Goal: Communication & Community: Answer question/provide support

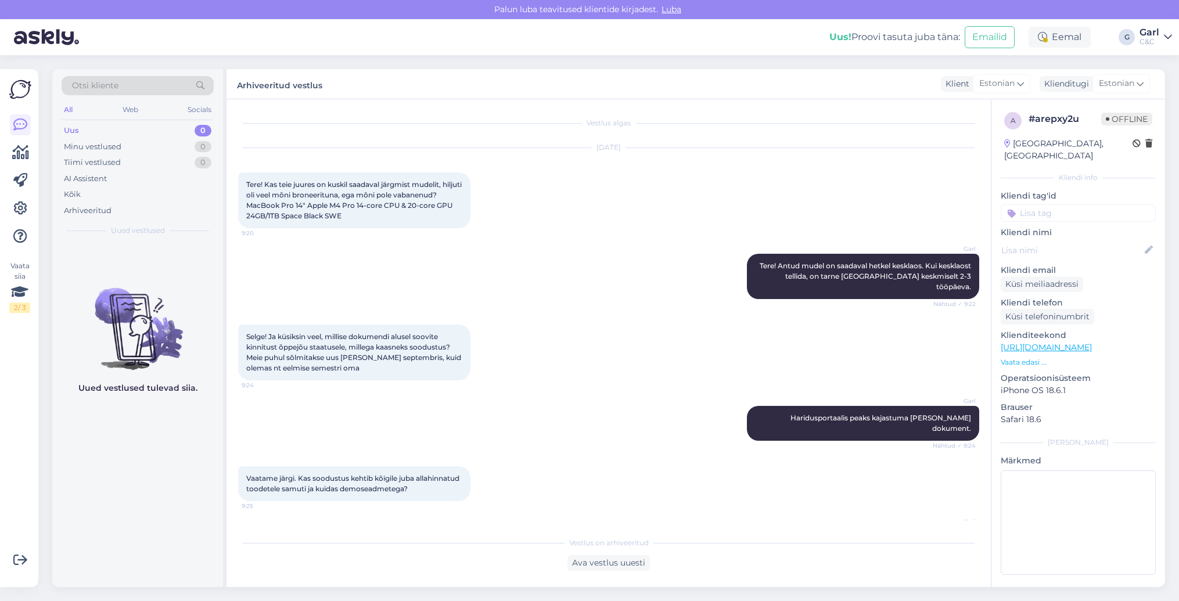
scroll to position [1184, 0]
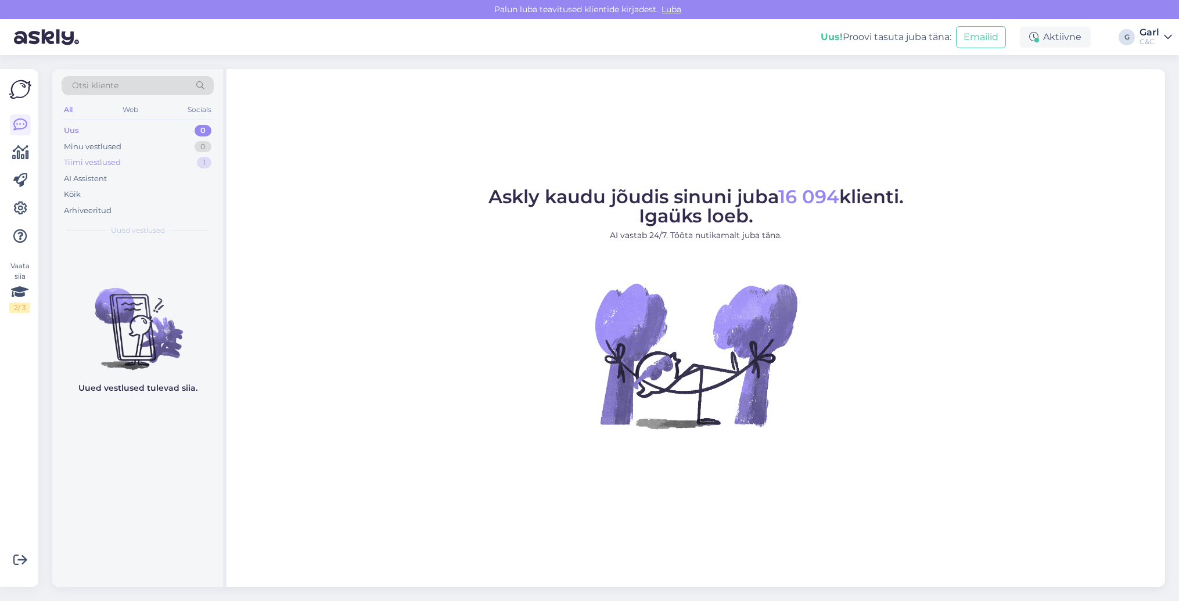
click at [192, 159] on div "Tiimi vestlused 1" at bounding box center [138, 163] width 152 height 16
click at [197, 125] on div "Uus 1" at bounding box center [138, 131] width 152 height 16
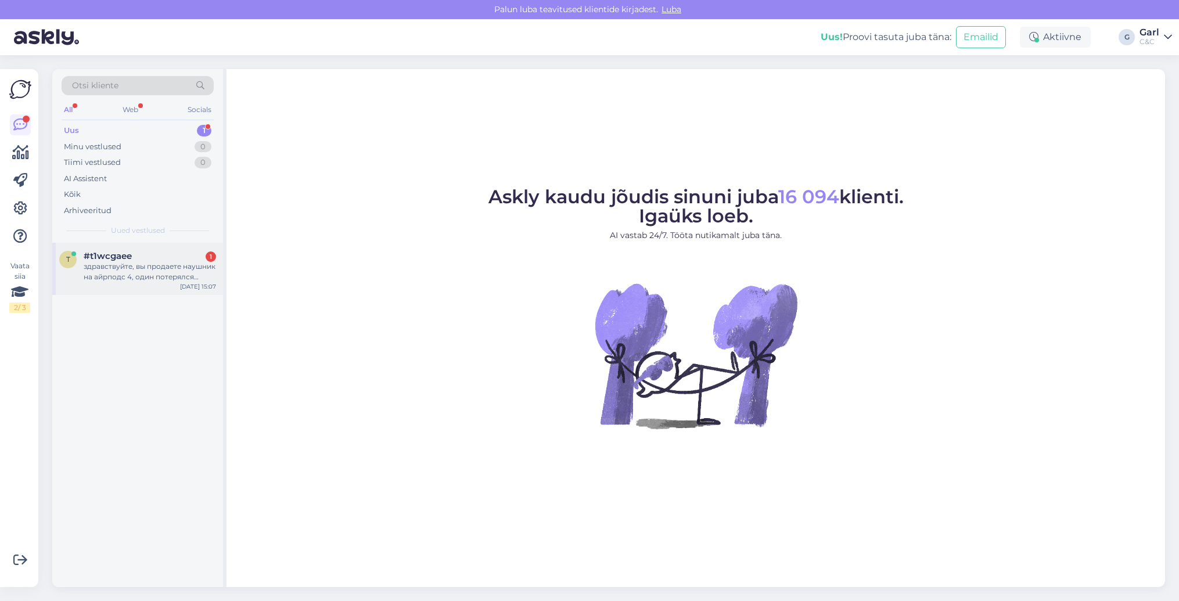
click at [173, 284] on div "t #t1wcgaee 1 здравствуйте, вы продаете наушник на айрподс 4, один потерялся ну…" at bounding box center [137, 269] width 171 height 52
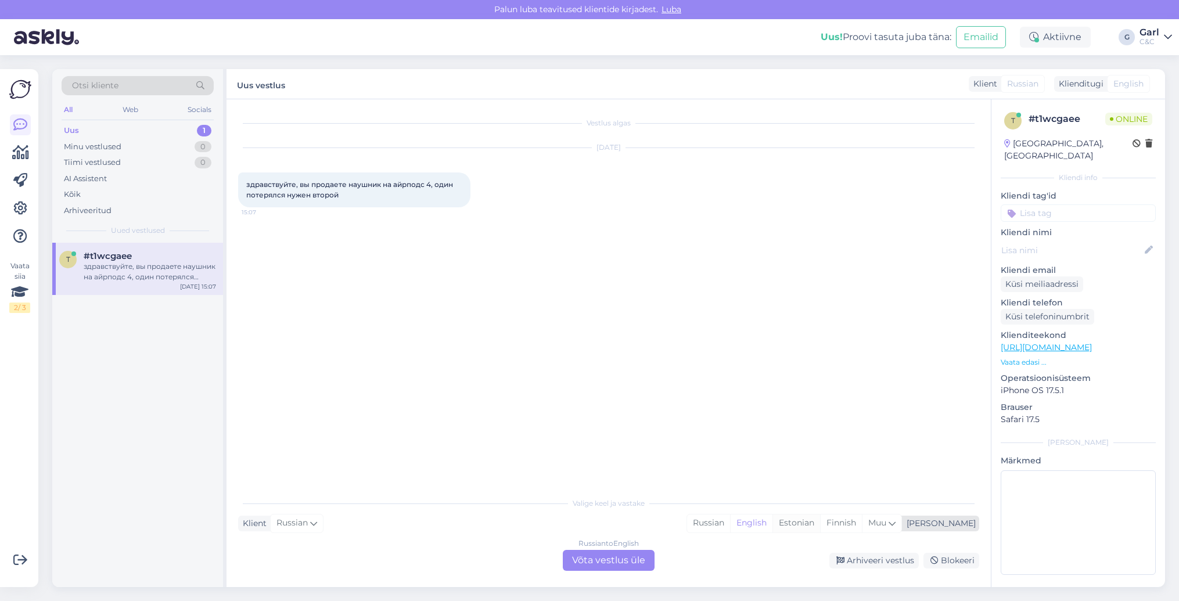
click at [820, 526] on div "Estonian" at bounding box center [797, 523] width 48 height 17
click at [624, 563] on div "Russian to Estonian Võta vestlus üle" at bounding box center [609, 560] width 92 height 21
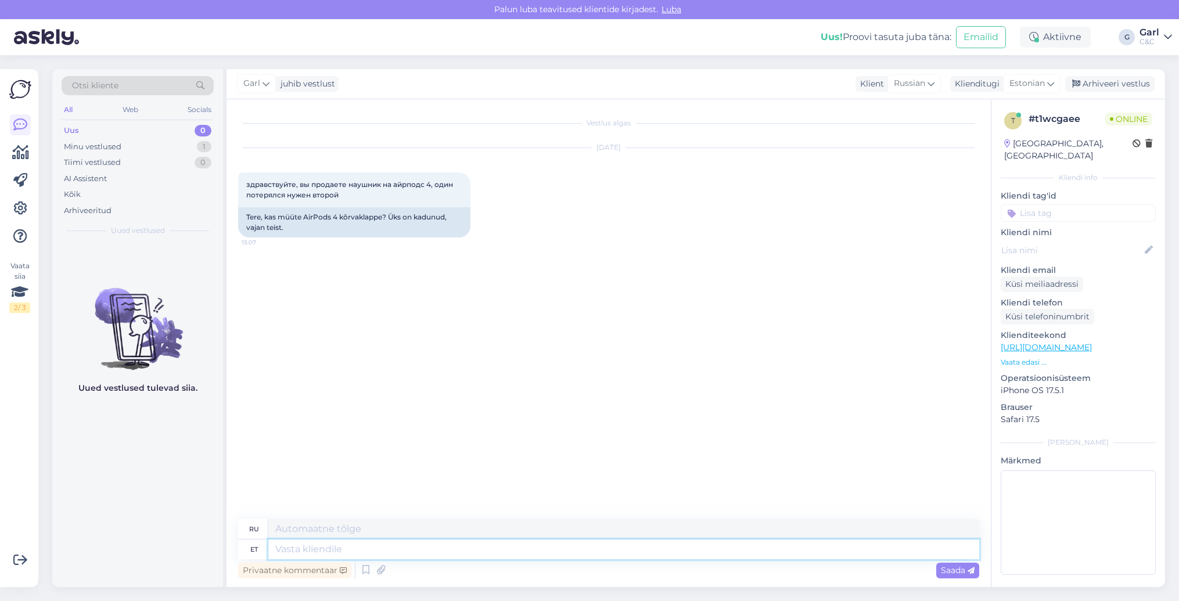
click at [579, 556] on textarea at bounding box center [623, 550] width 711 height 20
click at [369, 569] on icon at bounding box center [366, 570] width 14 height 17
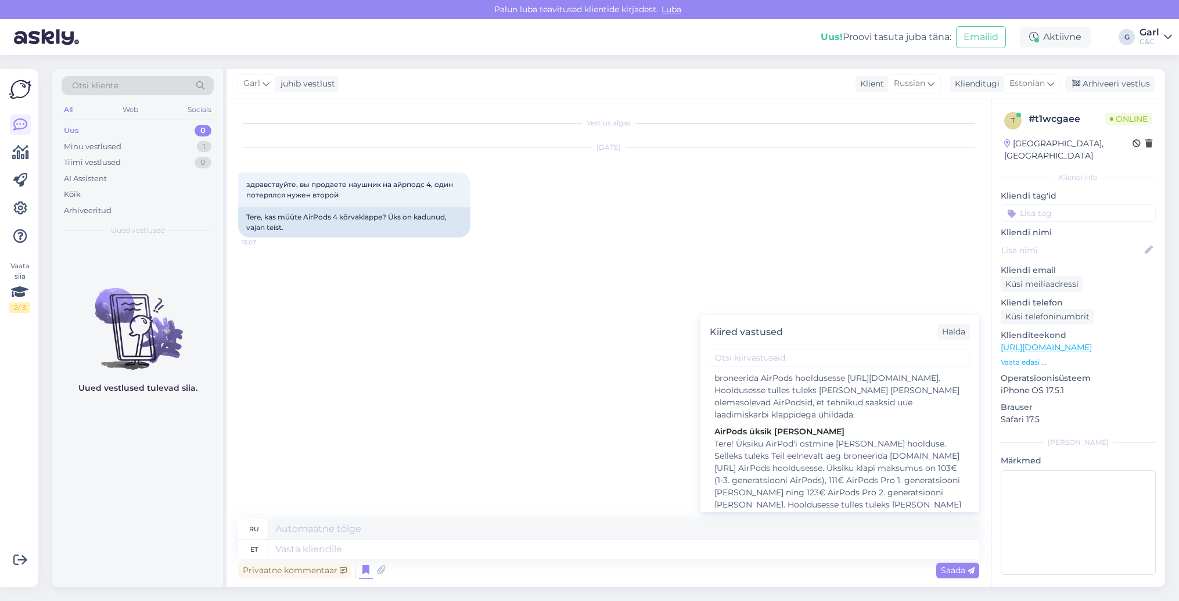
scroll to position [1006, 0]
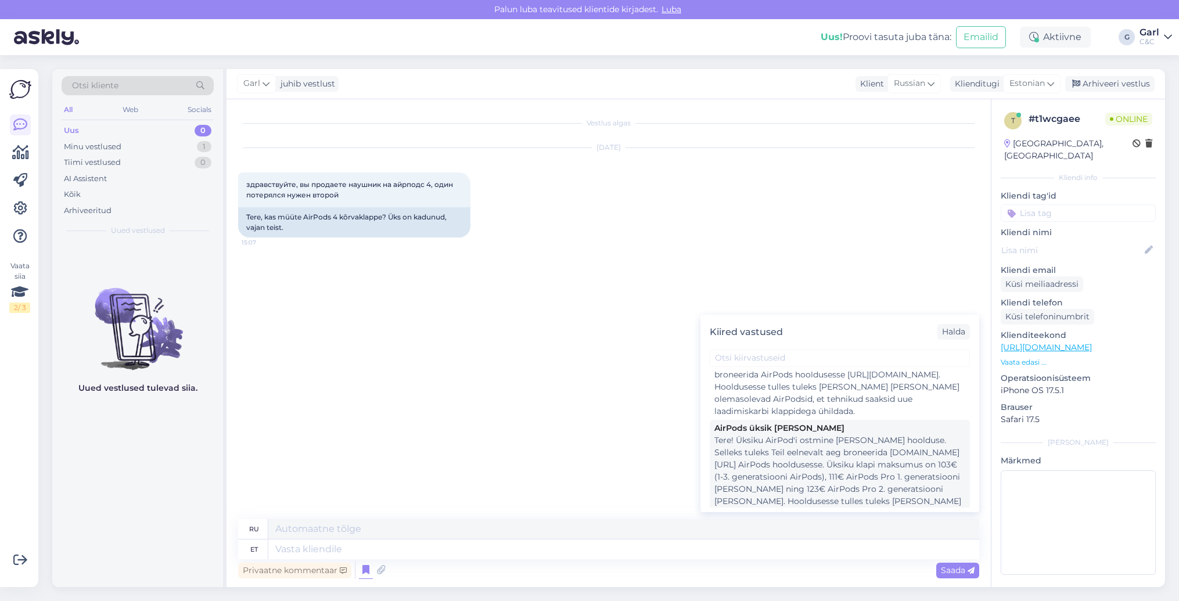
click at [831, 465] on div "Tere! Üksiku AirPod'i ostmine [PERSON_NAME] hoolduse. Selleks tuleks Teil eelne…" at bounding box center [840, 484] width 251 height 98
type textarea "Покупка одного AirPods проходит техническое обслуживание. Для этого вам следует…"
type textarea "Tere! Üksiku AirPod'i ostmine [PERSON_NAME] hoolduse. Selleks tuleks Teil eelne…"
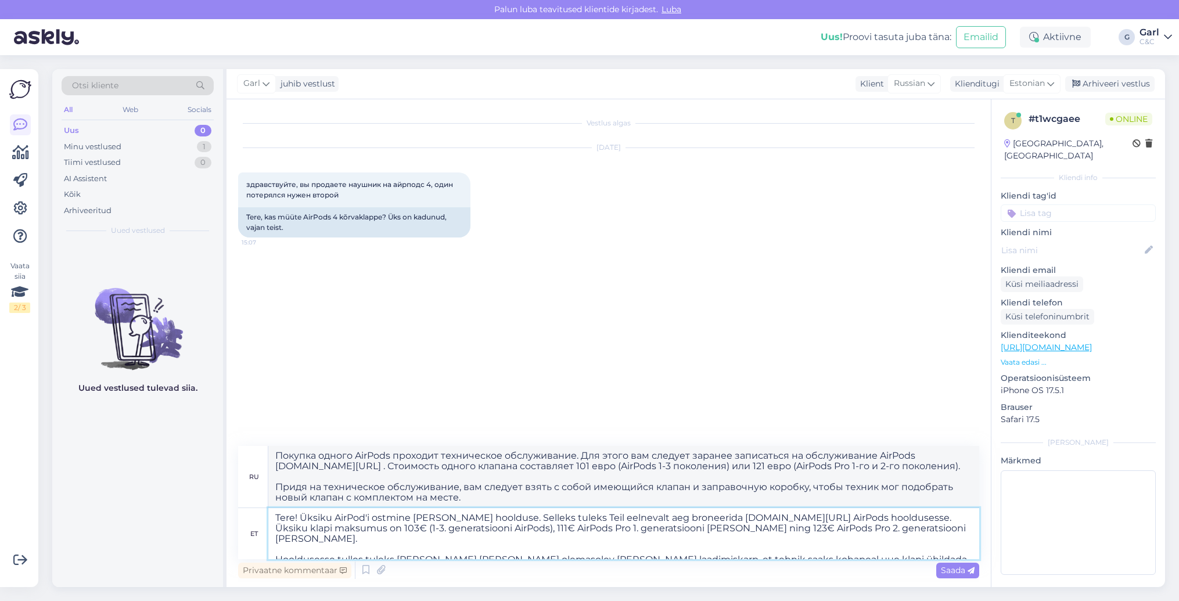
click at [354, 522] on textarea "Tere! Üksiku AirPod'i ostmine [PERSON_NAME] hoolduse. Selleks tuleks Teil eelne…" at bounding box center [623, 533] width 711 height 51
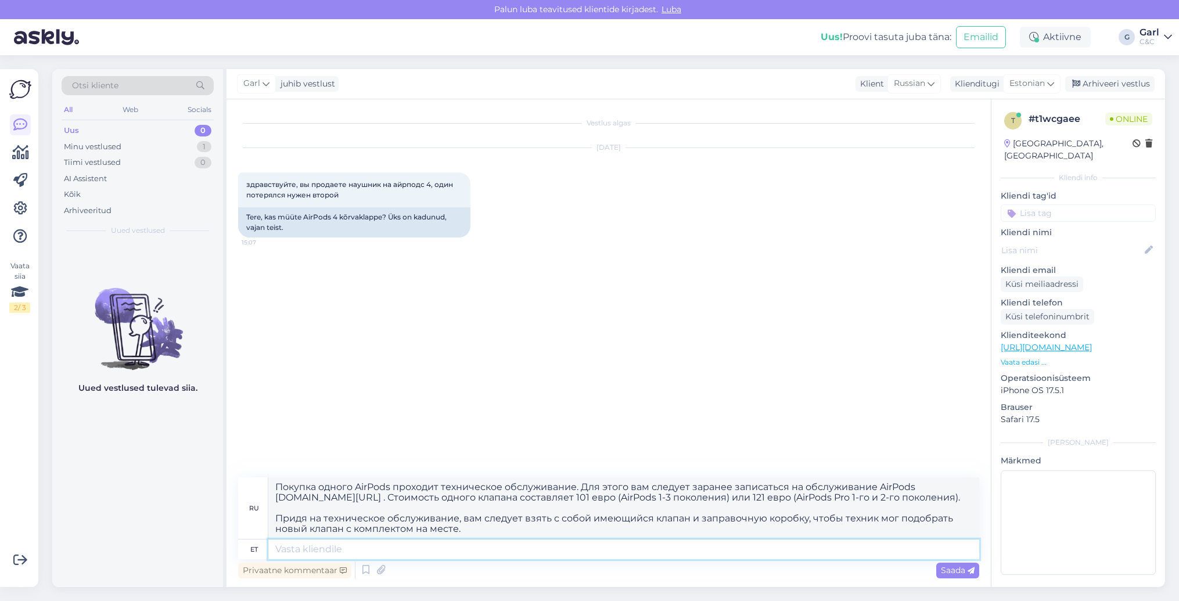
paste textarea "Tere! Üksiku AirPod'i ostmine [PERSON_NAME] hoolduse. Selleks tuleks Teil eelne…"
type textarea "Tere! Üksiku AirPod'i ostmine [PERSON_NAME] hoolduse. Selleks tuleks Teil eelne…"
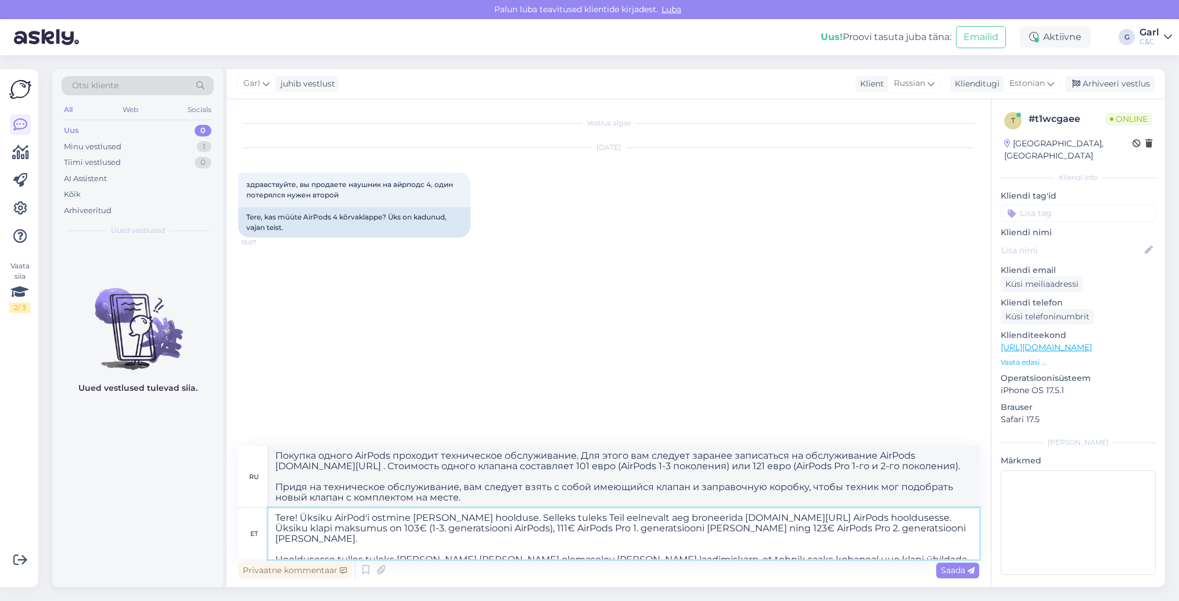
type textarea "Здравствуйте! Покупка одного наушника AirPod требует обслуживания. Для этого не…"
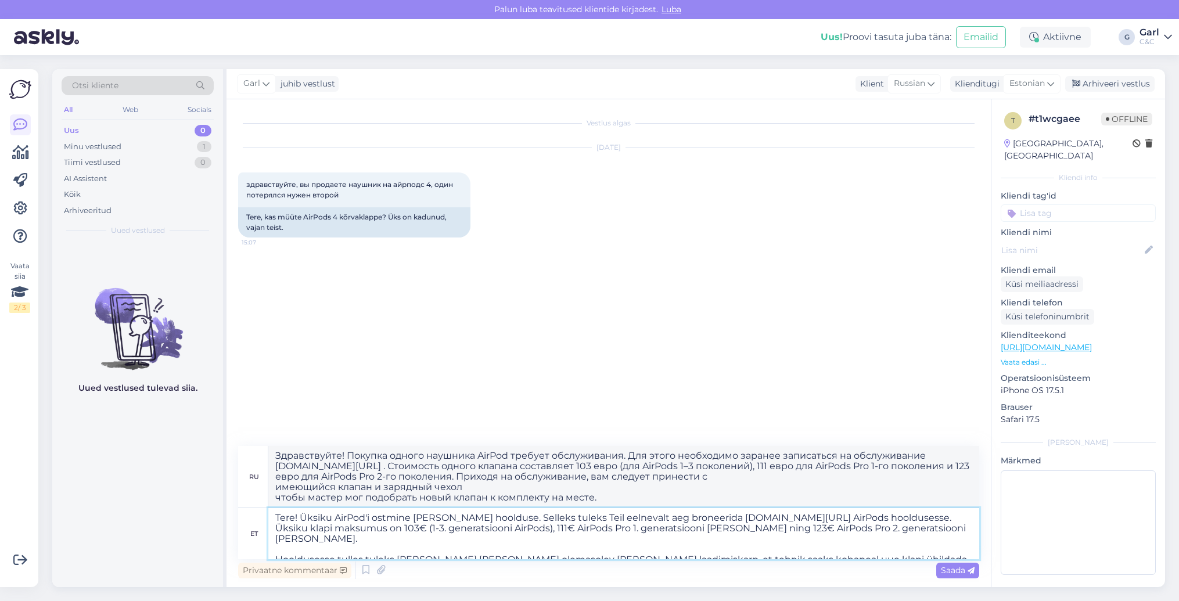
click at [333, 517] on textarea "Tere! Üksiku AirPod'i ostmine [PERSON_NAME] hoolduse. Selleks tuleks Teil eelne…" at bounding box center [623, 533] width 711 height 51
click at [385, 527] on textarea "Tere! Üksiku AirPod'i ostmine [PERSON_NAME] hoolduse. Selleks tuleks Teil eelne…" at bounding box center [623, 533] width 711 height 51
drag, startPoint x: 385, startPoint y: 527, endPoint x: 372, endPoint y: 529, distance: 13.0
click at [372, 529] on textarea "Tere! Üksiku AirPod'i ostmine [PERSON_NAME] hoolduse. Selleks tuleks Teil eelne…" at bounding box center [623, 533] width 711 height 51
type textarea "Tere! Üksiku AirPod'i ostmine [PERSON_NAME] hoolduse. Selleks tuleks Teil eelne…"
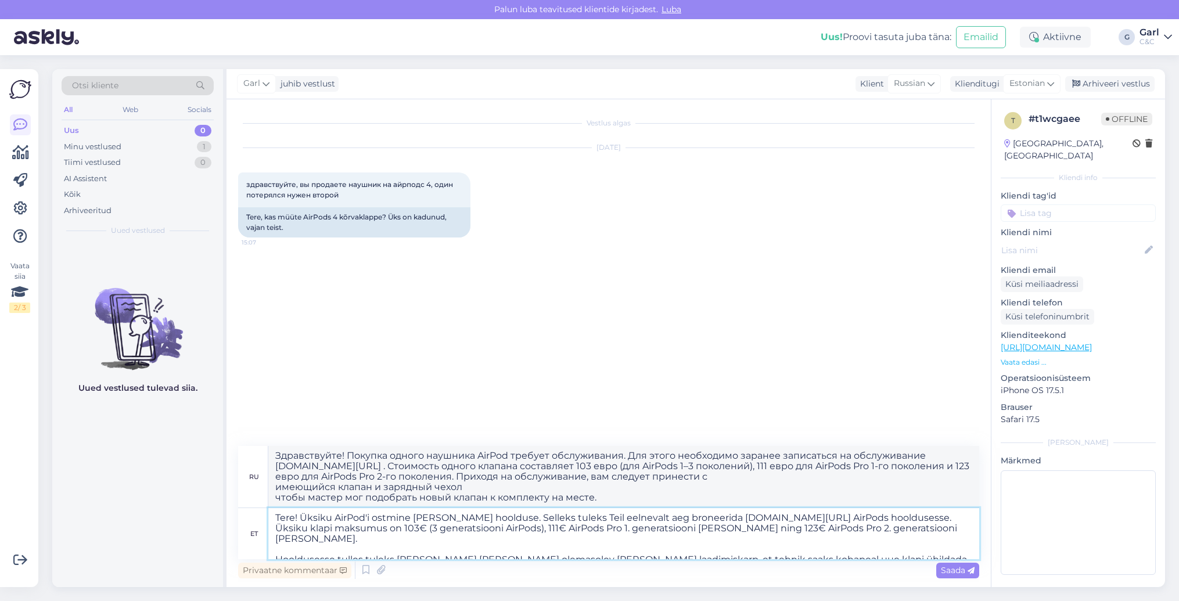
type textarea "Здравствуйте! Покупка одного наушника AirPod требует обслуживания. Для этого не…"
type textarea "Tere! Üksiku AirPod'i ostmine [PERSON_NAME] hoolduse. Selleks tuleks Teil eelne…"
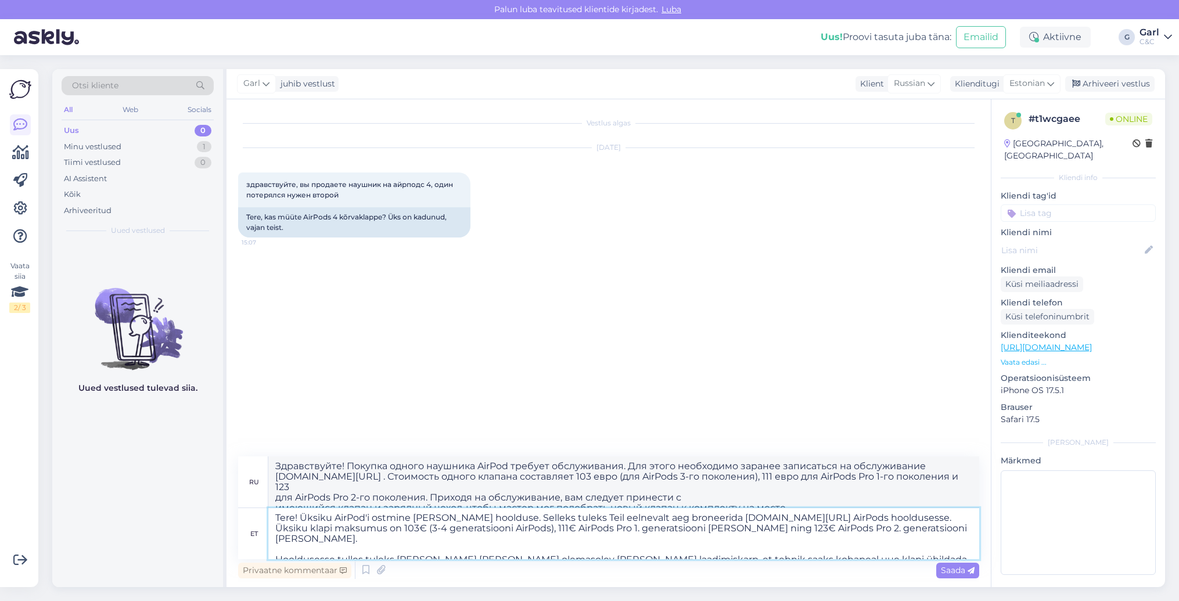
type textarea "Здравствуйте! Покупка одного наушника AirPod требует обслуживания. Для этого не…"
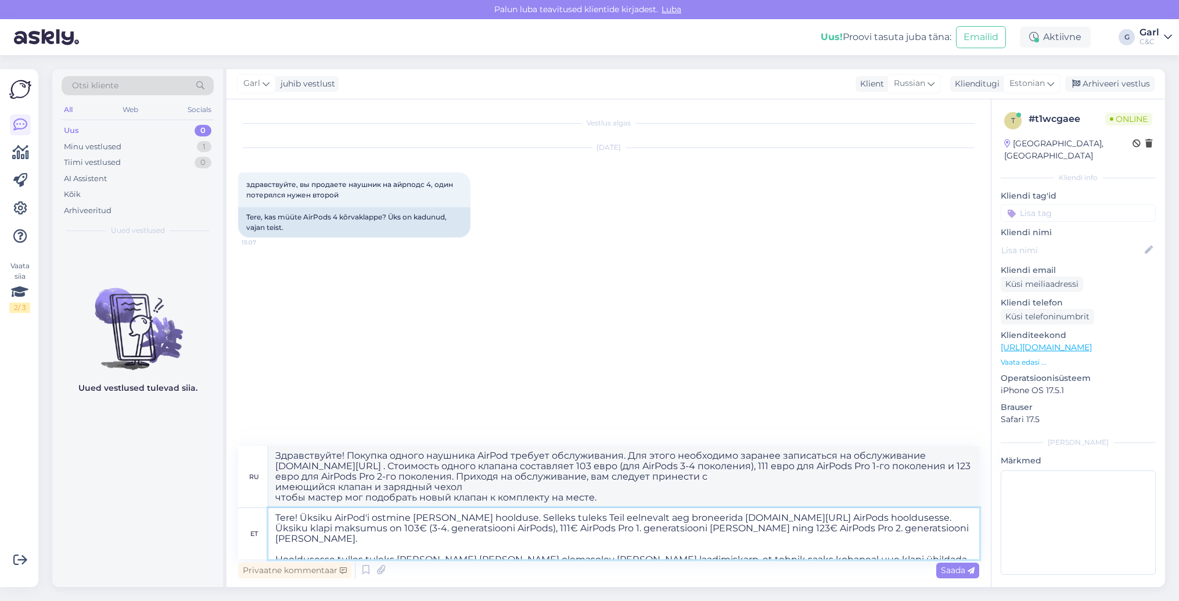
type textarea "Tere! Üksiku AirPod'i ostmine [PERSON_NAME] hoolduse. Selleks tuleks Teil eelne…"
click at [670, 547] on textarea "Tere! Üksiku AirPod'i ostmine [PERSON_NAME] hoolduse. Selleks tuleks Teil eelne…" at bounding box center [623, 533] width 711 height 51
click at [689, 539] on textarea "Tere! Üksiku AirPod'i ostmine [PERSON_NAME] hoolduse. Selleks tuleks Teil eelne…" at bounding box center [623, 533] width 711 height 51
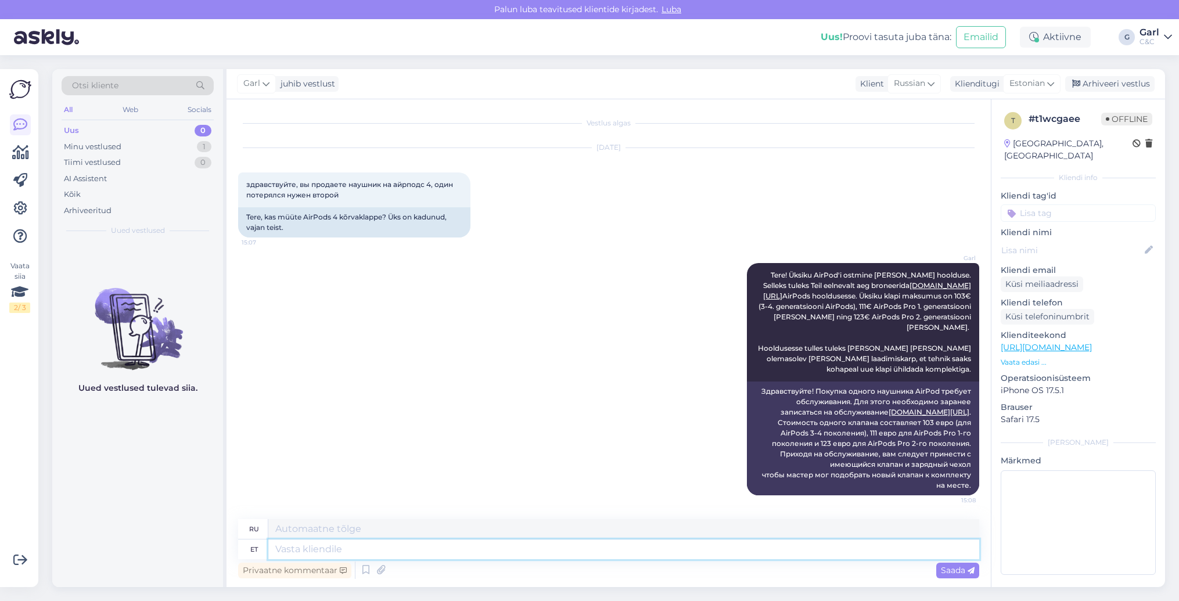
scroll to position [0, 0]
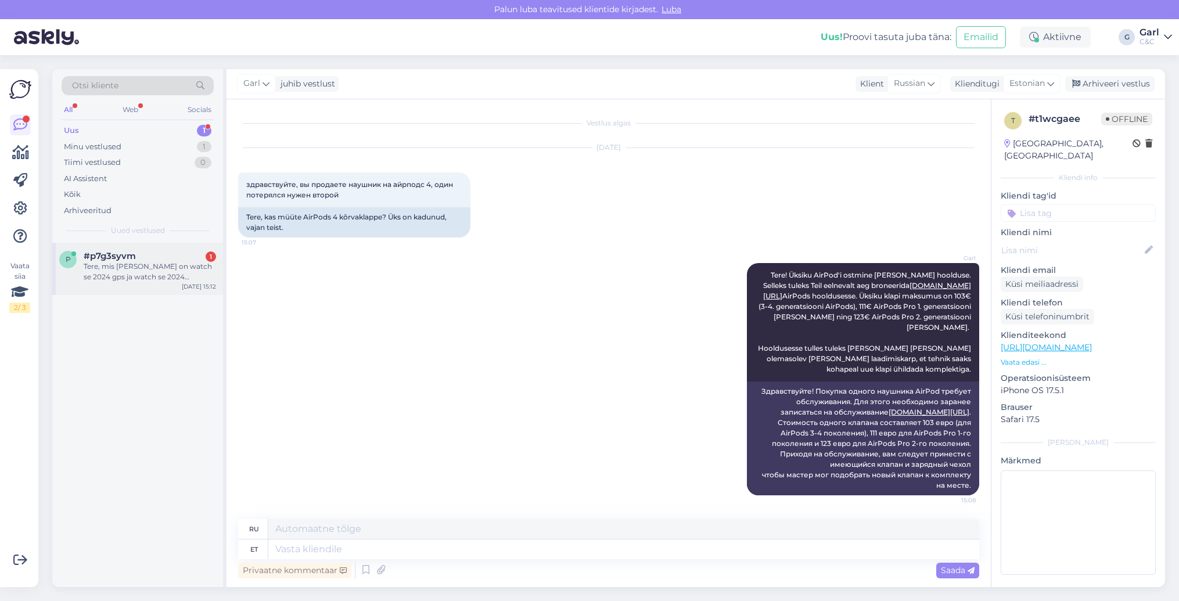
click at [173, 251] on div "#p7g3syvm 1" at bounding box center [150, 256] width 132 height 10
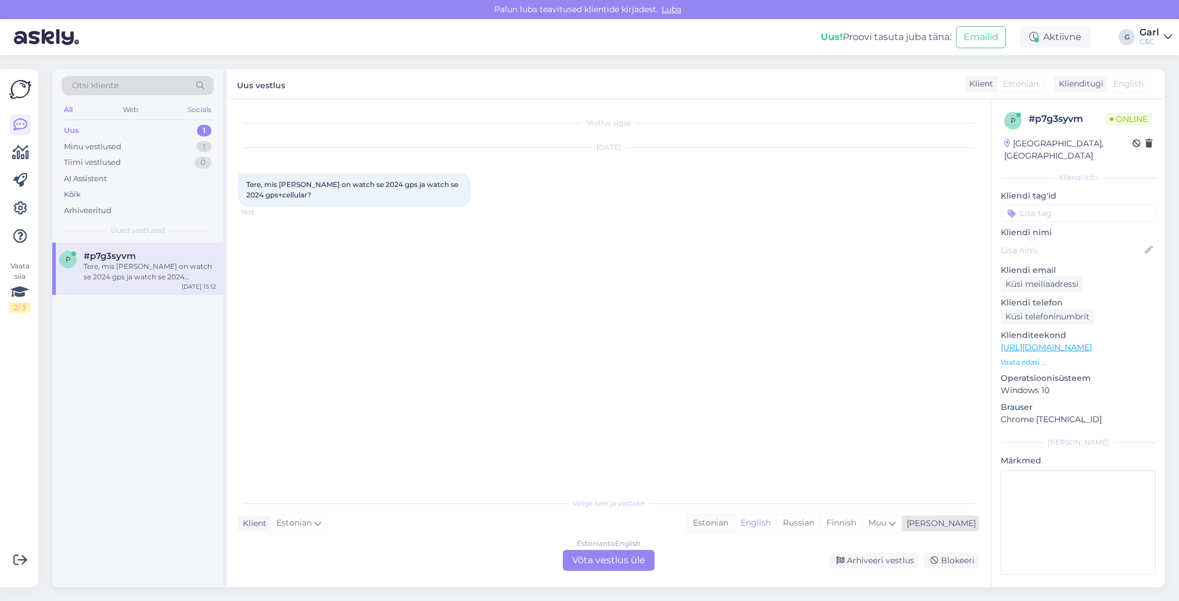
click at [734, 521] on div "Estonian" at bounding box center [710, 523] width 47 height 17
click at [605, 559] on div "Estonian to Estonian Võta vestlus üle" at bounding box center [609, 560] width 92 height 21
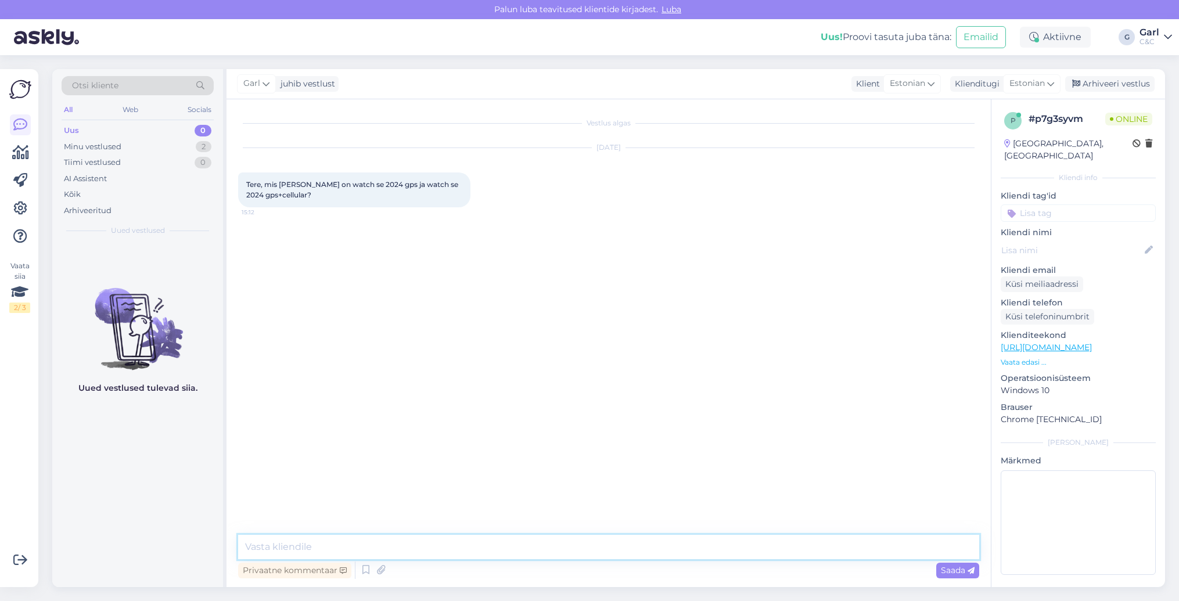
click at [606, 552] on textarea at bounding box center [608, 547] width 741 height 24
click at [521, 545] on textarea "Tere! GPS+Cellular versioonil on eSIM'i funktsioon. Ehk, kella on võimalik kasu…" at bounding box center [608, 547] width 741 height 24
click at [626, 546] on textarea "Tere! GPS+Cellular versioonil on eSIM'i funktsioon. Ehk, [PERSON_NAME] on võima…" at bounding box center [608, 547] width 741 height 24
type textarea "Tere! GPS+Cellular versioonil on eSIM'i funktsioon. Ehk, [PERSON_NAME] on võima…"
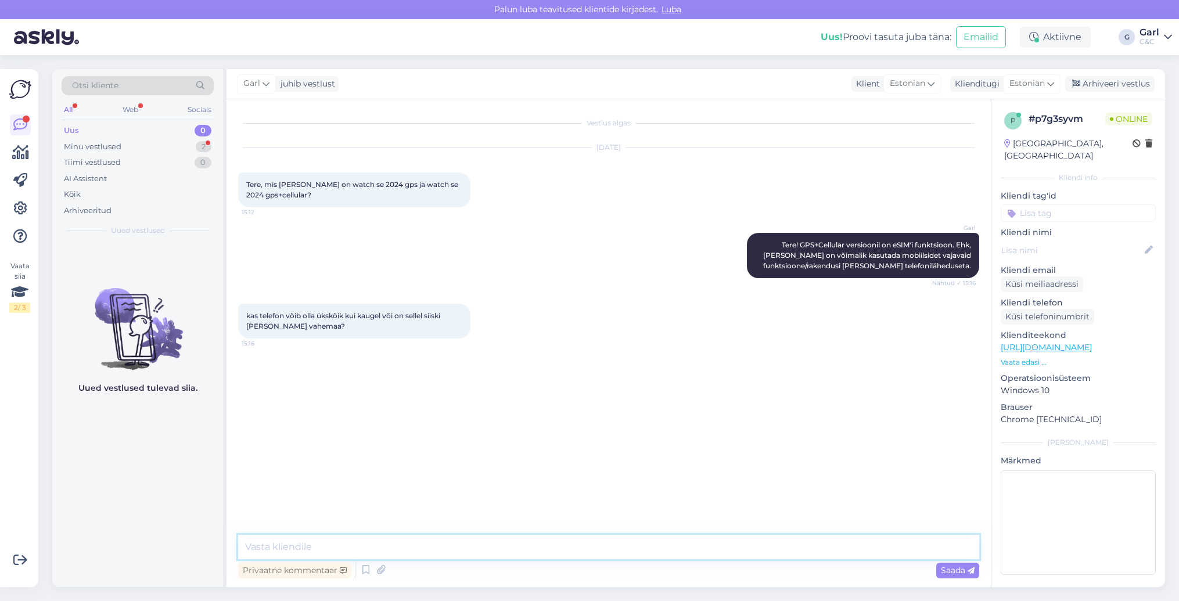
click at [636, 554] on textarea at bounding box center [608, 547] width 741 height 24
type textarea "Kui on [PERSON_NAME] aktiveeritud eSIM ehk MultiSIM (läbi mobiilsideoperaatori …"
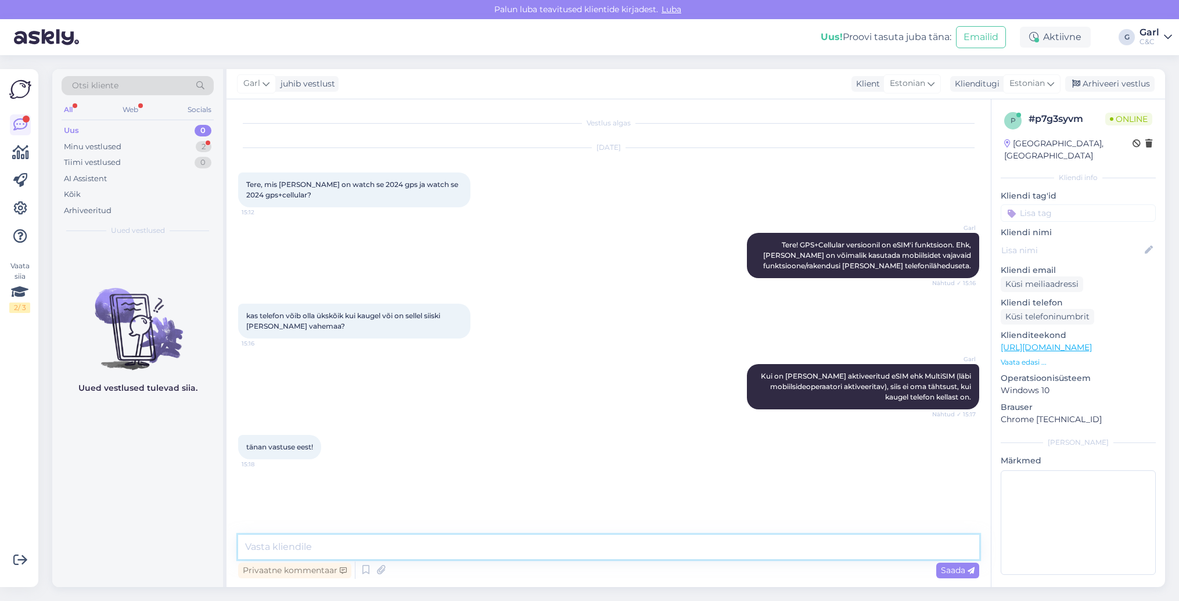
click at [439, 541] on textarea at bounding box center [608, 547] width 741 height 24
type textarea "[PERSON_NAME], võtke heaks!"
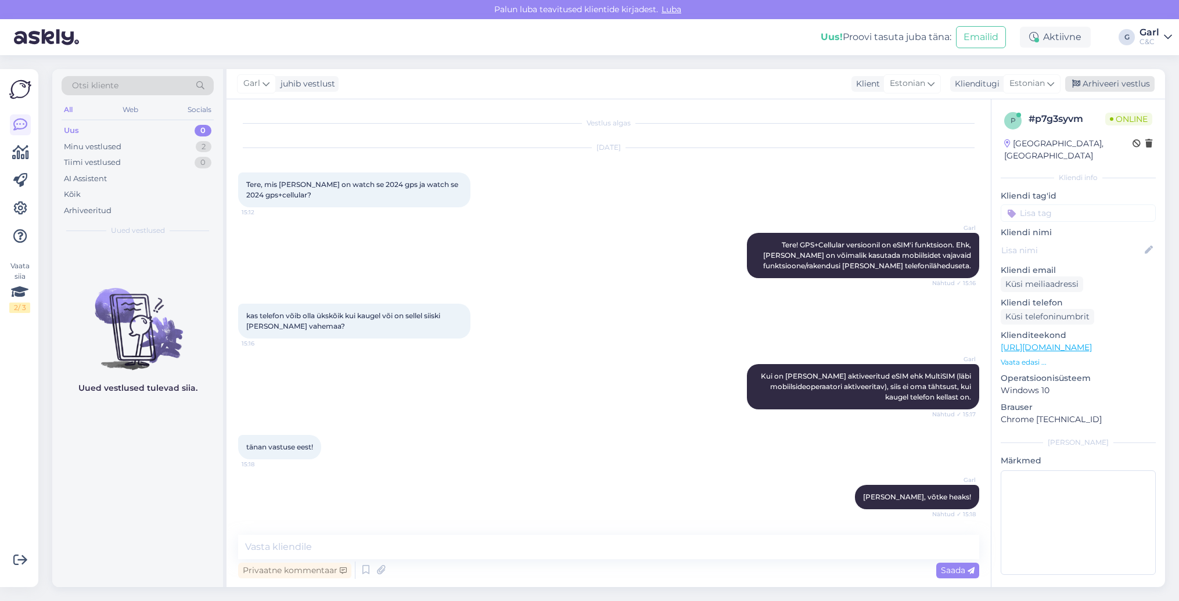
click at [1085, 88] on div "Arhiveeri vestlus" at bounding box center [1109, 84] width 89 height 16
click at [193, 141] on div "Minu vestlused 1" at bounding box center [138, 147] width 152 height 16
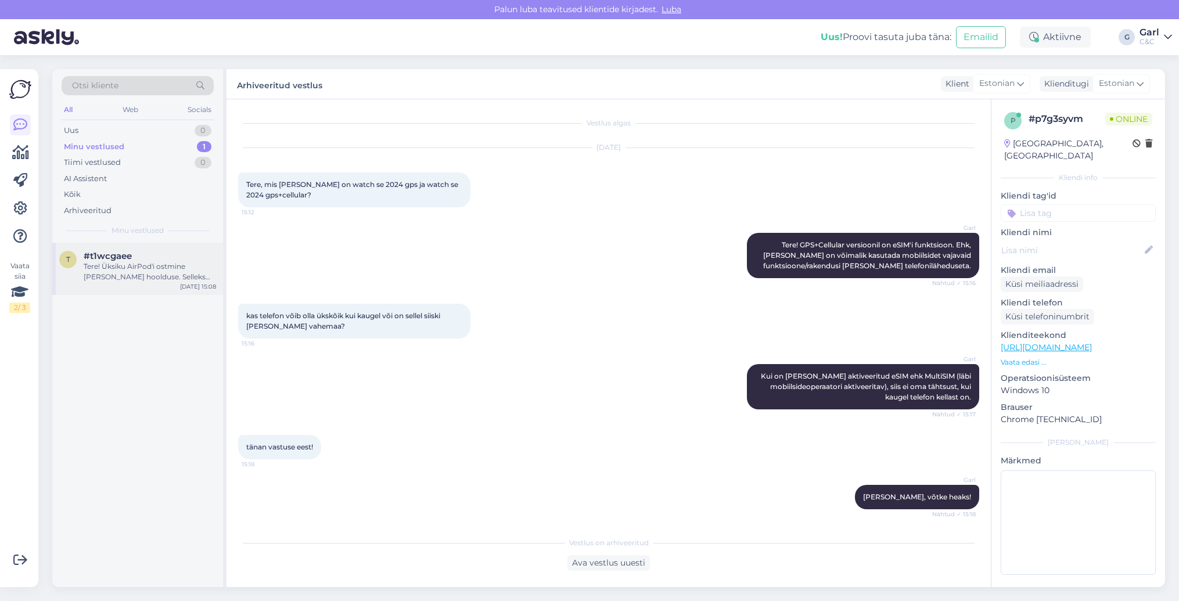
click at [173, 254] on div "#t1wcgaee" at bounding box center [150, 256] width 132 height 10
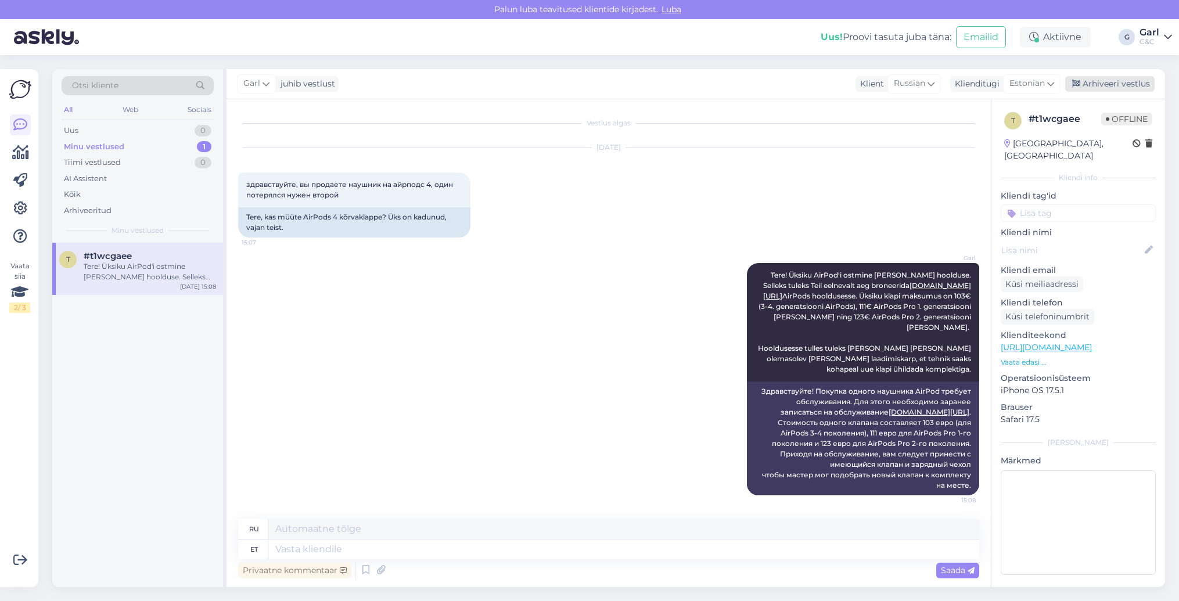
click at [1121, 87] on div "Arhiveeri vestlus" at bounding box center [1109, 84] width 89 height 16
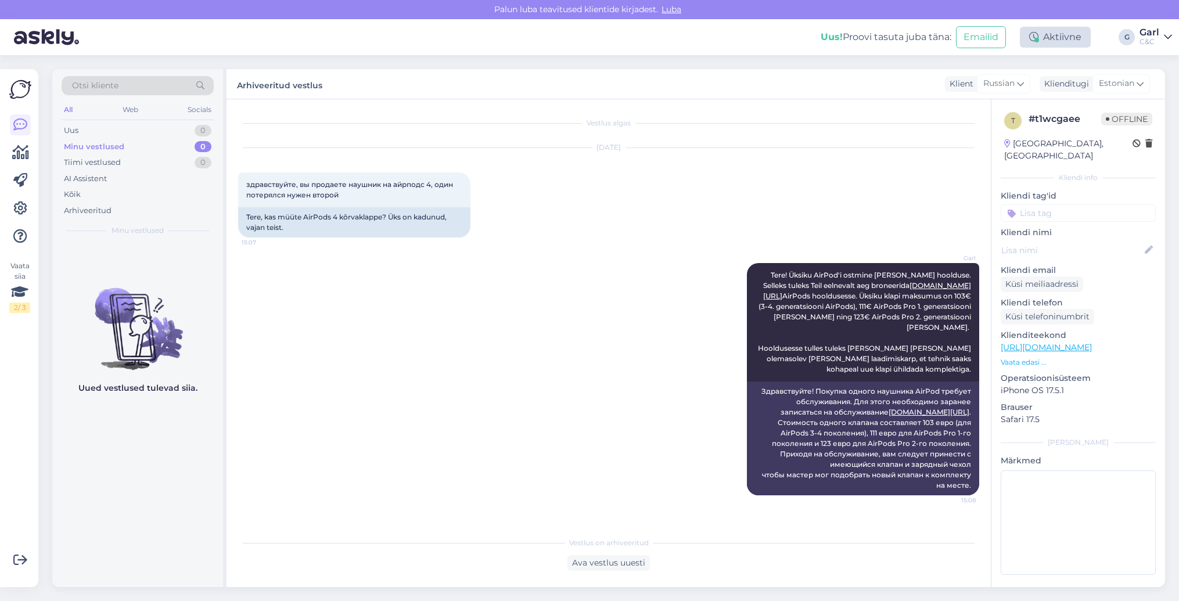
click at [1050, 39] on div "Aktiivne" at bounding box center [1055, 37] width 71 height 21
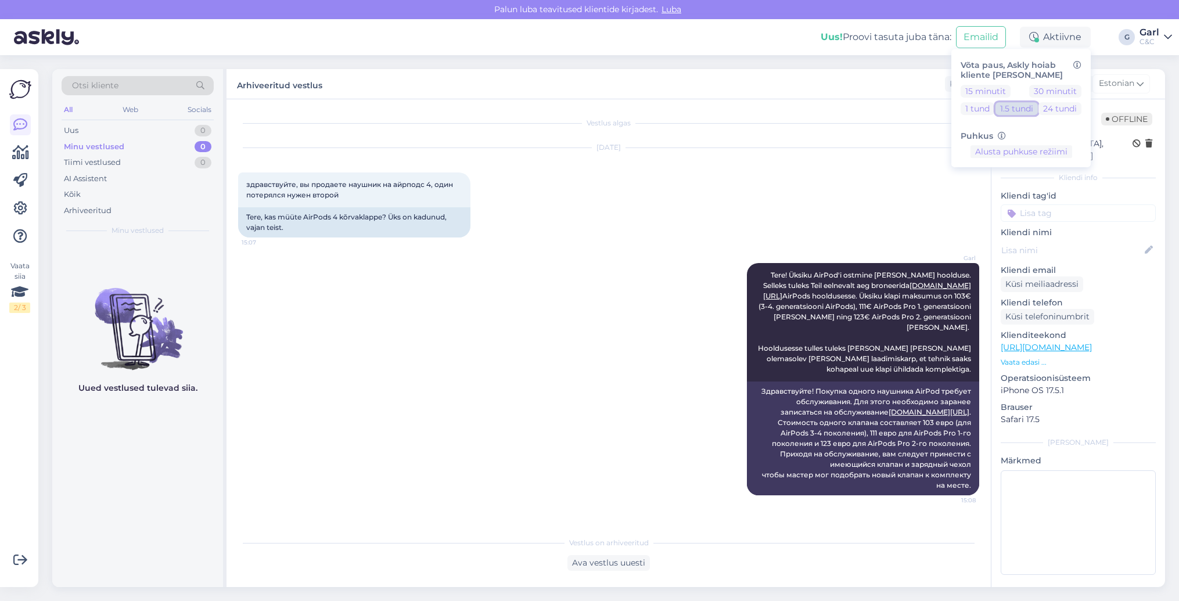
click at [1007, 110] on button "1.5 tundi" at bounding box center [1017, 108] width 42 height 13
click at [642, 494] on div "Garl Tere! Üksiku AirPod'i ostmine [PERSON_NAME] hoolduse. Selleks tuleks Teil …" at bounding box center [608, 379] width 741 height 258
